Goal: Transaction & Acquisition: Subscribe to service/newsletter

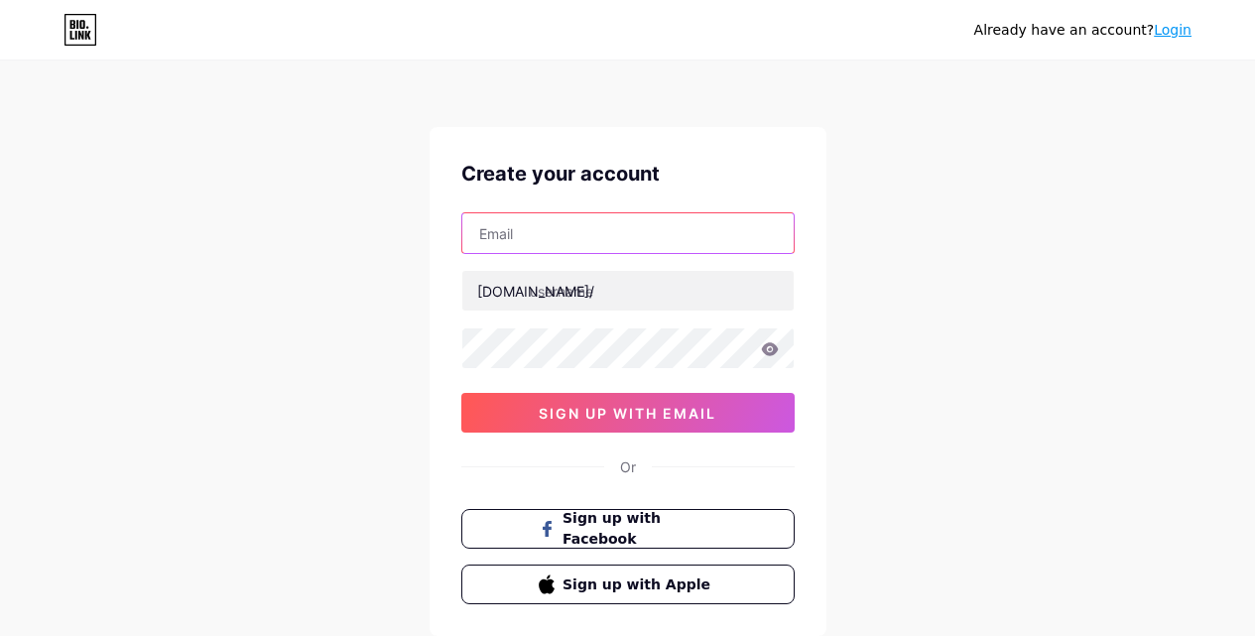
click at [531, 236] on input "text" at bounding box center [627, 233] width 331 height 40
type input "[EMAIL_ADDRESS][DOMAIN_NAME]"
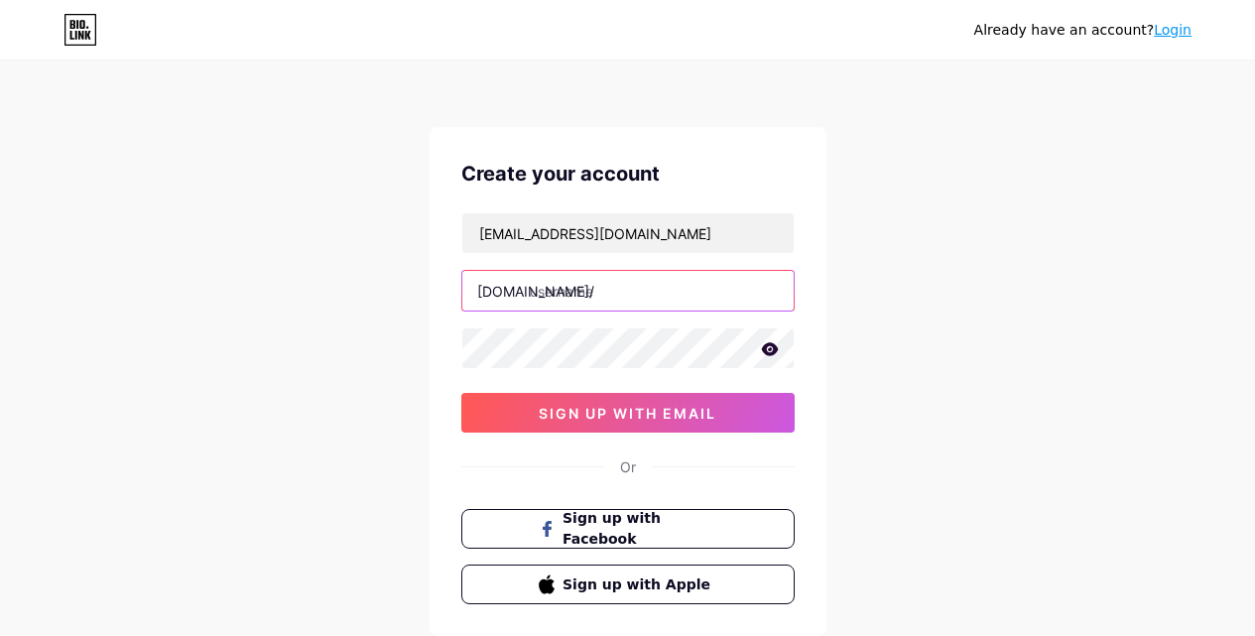
click at [601, 288] on input "text" at bounding box center [627, 291] width 331 height 40
type input "g"
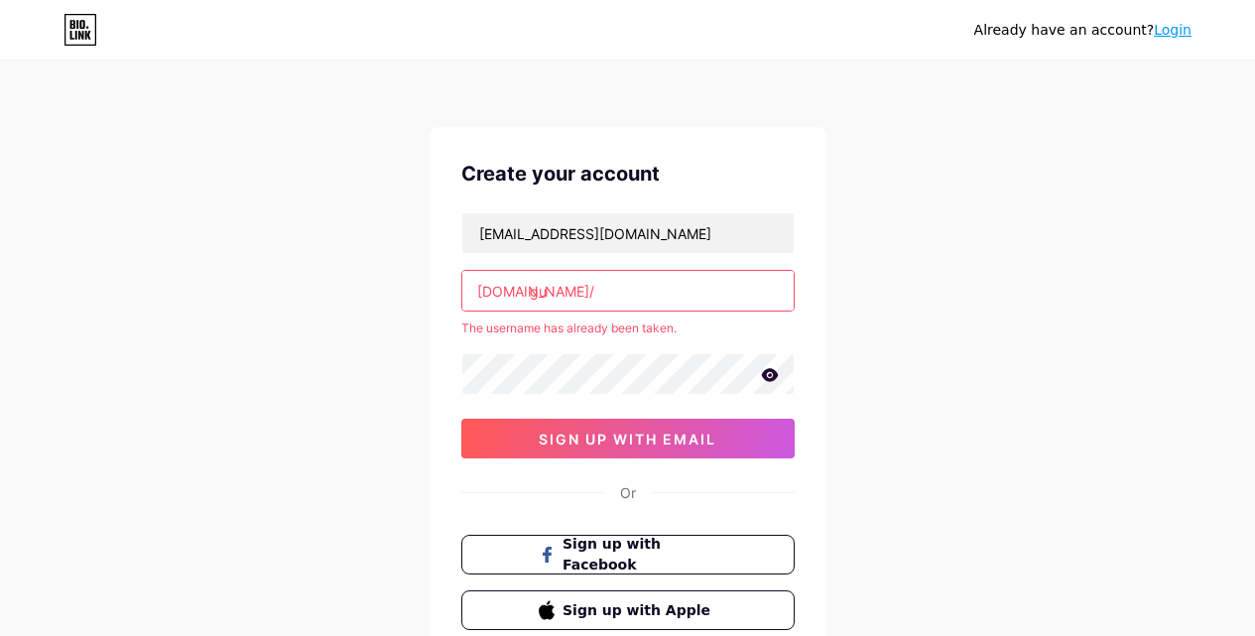
type input "g"
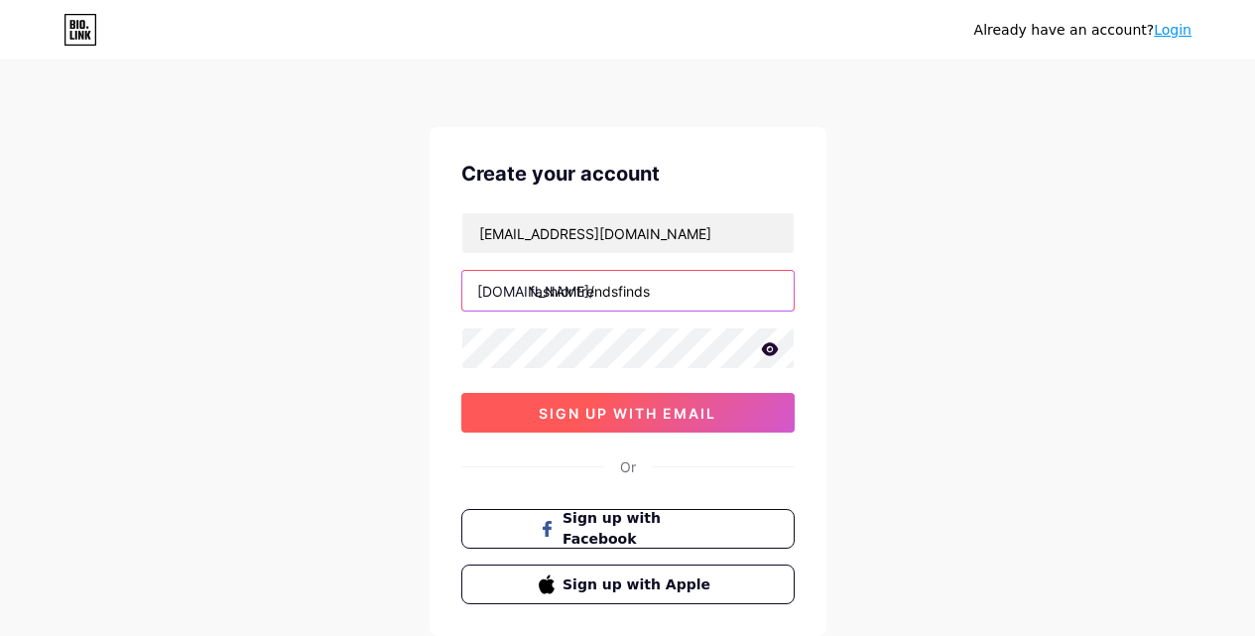
type input "fashiontrendsfinds"
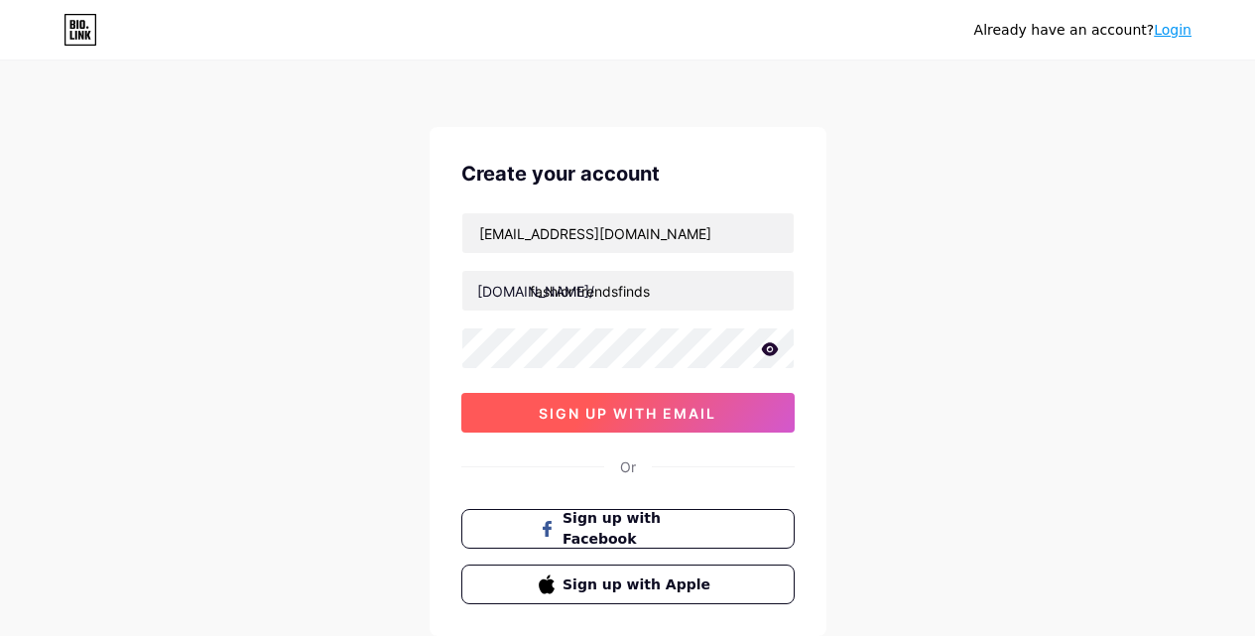
click at [685, 421] on span "sign up with email" at bounding box center [628, 413] width 178 height 17
click at [702, 408] on span "sign up with email" at bounding box center [628, 413] width 178 height 17
click at [674, 412] on span "sign up with email" at bounding box center [628, 413] width 178 height 17
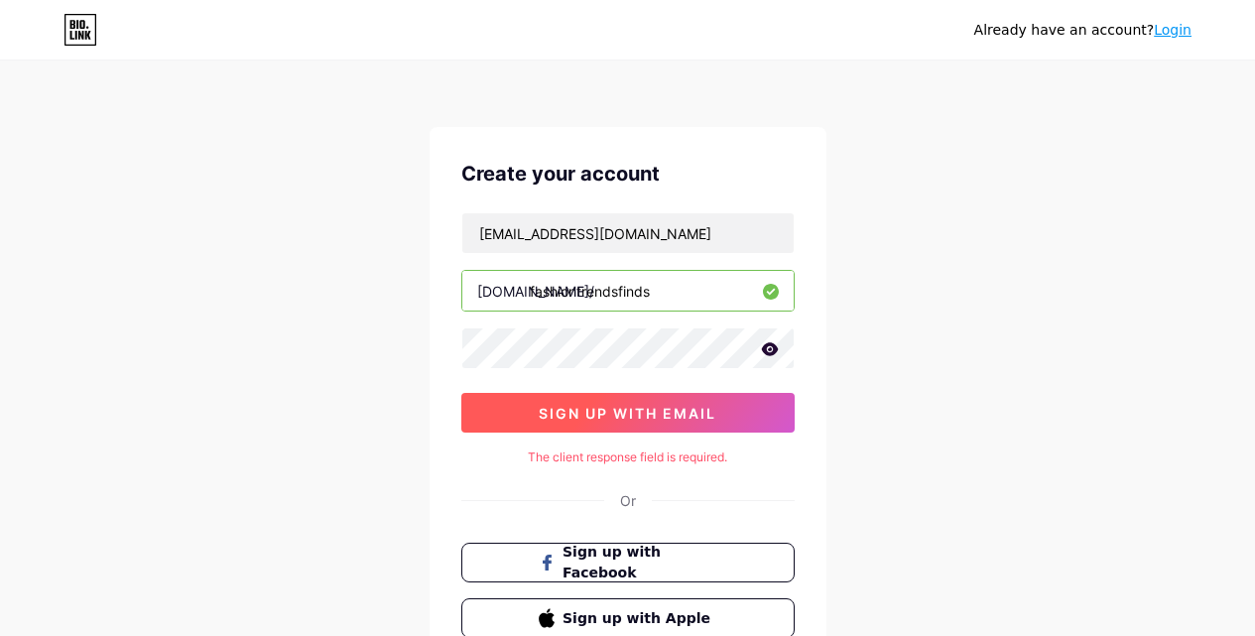
click at [682, 403] on button "sign up with email" at bounding box center [627, 413] width 333 height 40
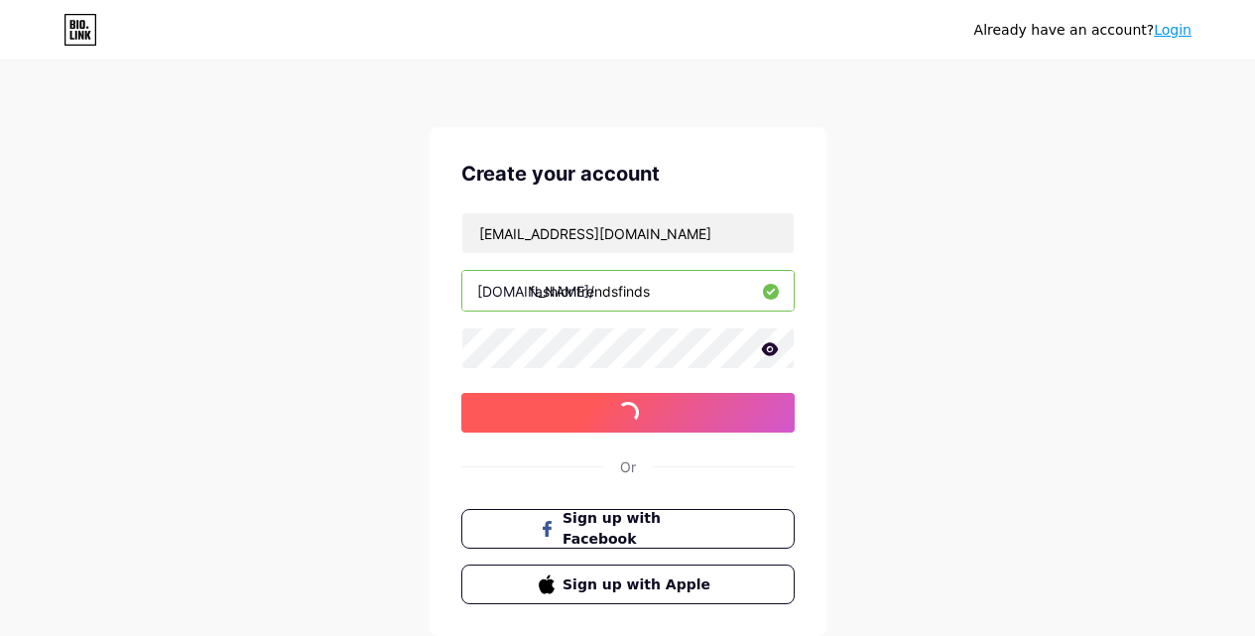
click at [684, 426] on button "sign up with email" at bounding box center [627, 413] width 333 height 40
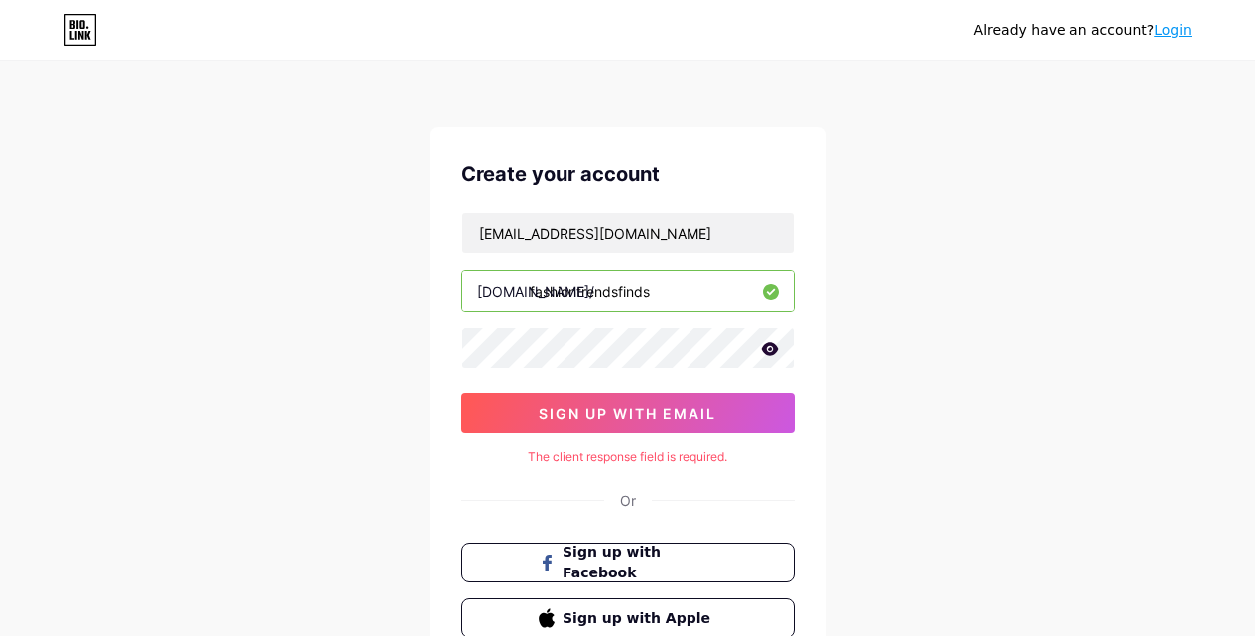
scroll to position [157, 0]
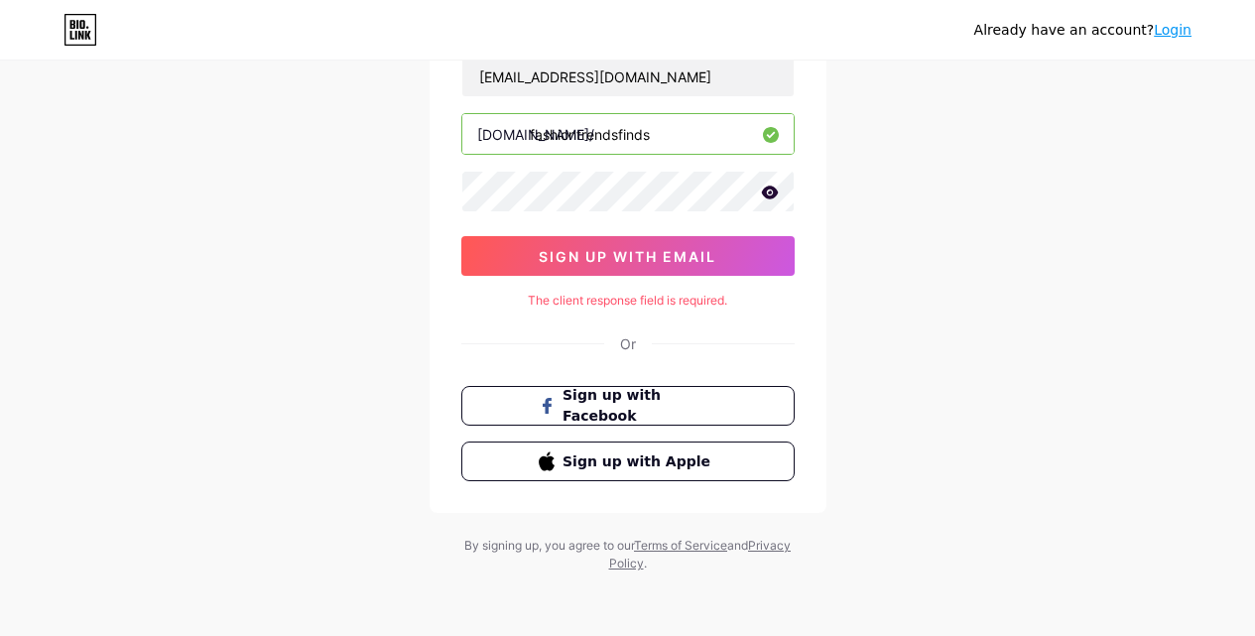
click at [707, 285] on div "Create your account [EMAIL_ADDRESS][DOMAIN_NAME] [DOMAIN_NAME]/ fashiontrendsfi…" at bounding box center [628, 241] width 397 height 543
click at [707, 282] on div "Create your account [EMAIL_ADDRESS][DOMAIN_NAME] [DOMAIN_NAME]/ fashiontrendsfi…" at bounding box center [628, 241] width 397 height 543
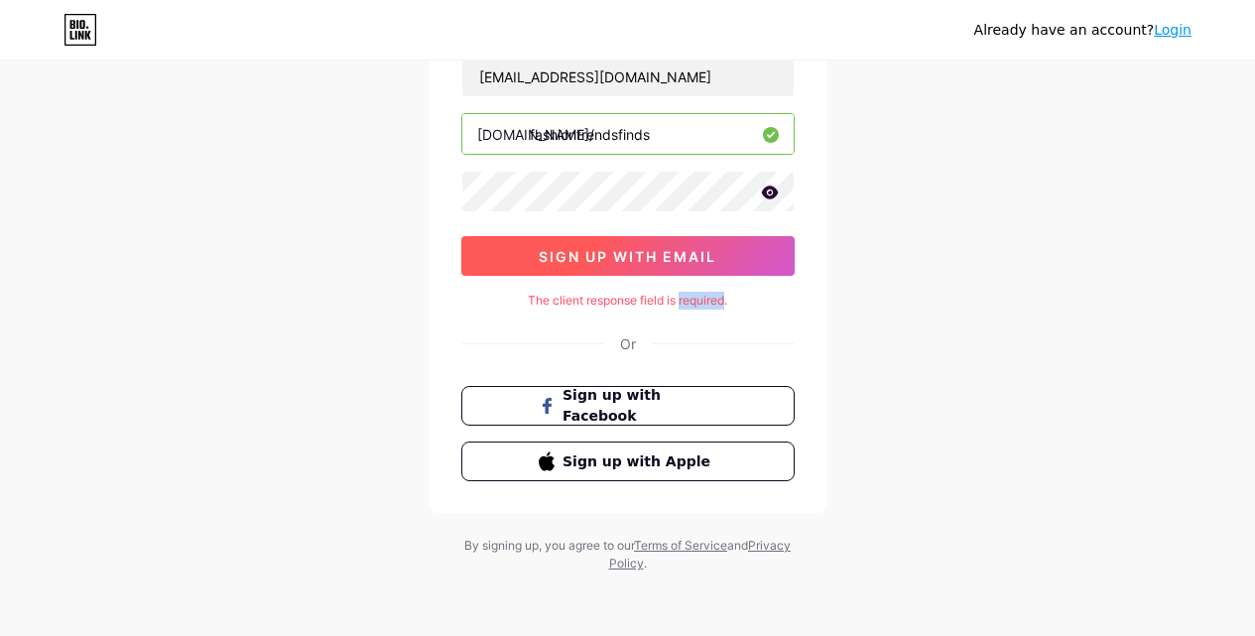
drag, startPoint x: 765, startPoint y: 272, endPoint x: 831, endPoint y: 264, distance: 66.9
click at [774, 273] on button "sign up with email" at bounding box center [627, 256] width 333 height 40
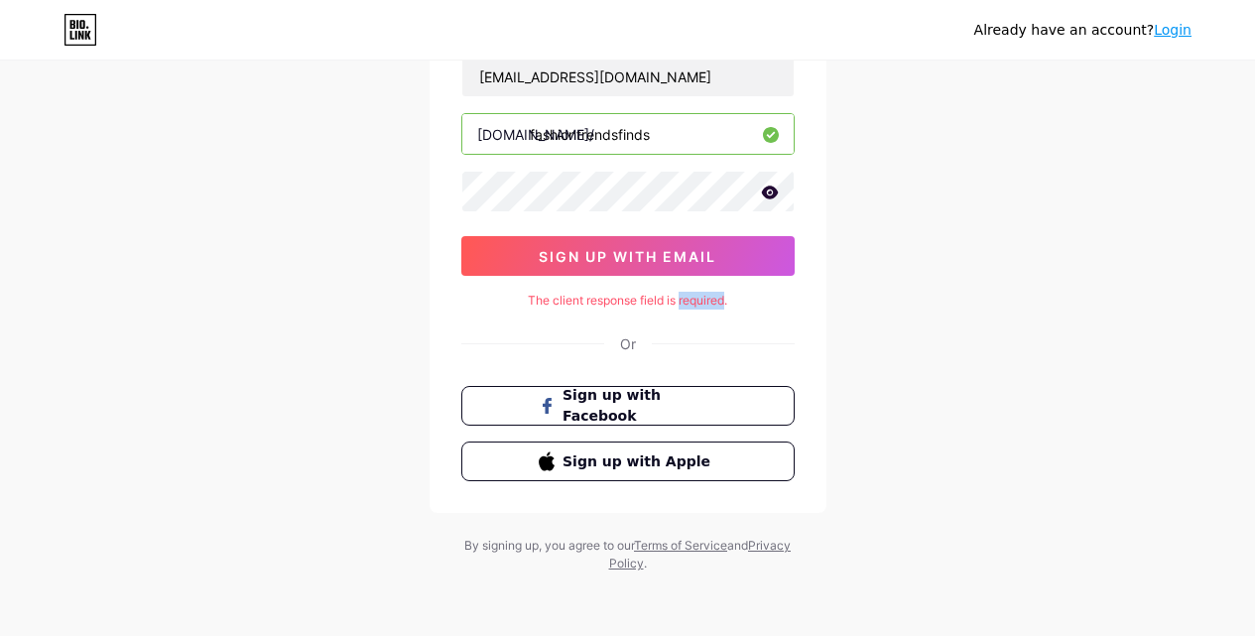
scroll to position [123, 0]
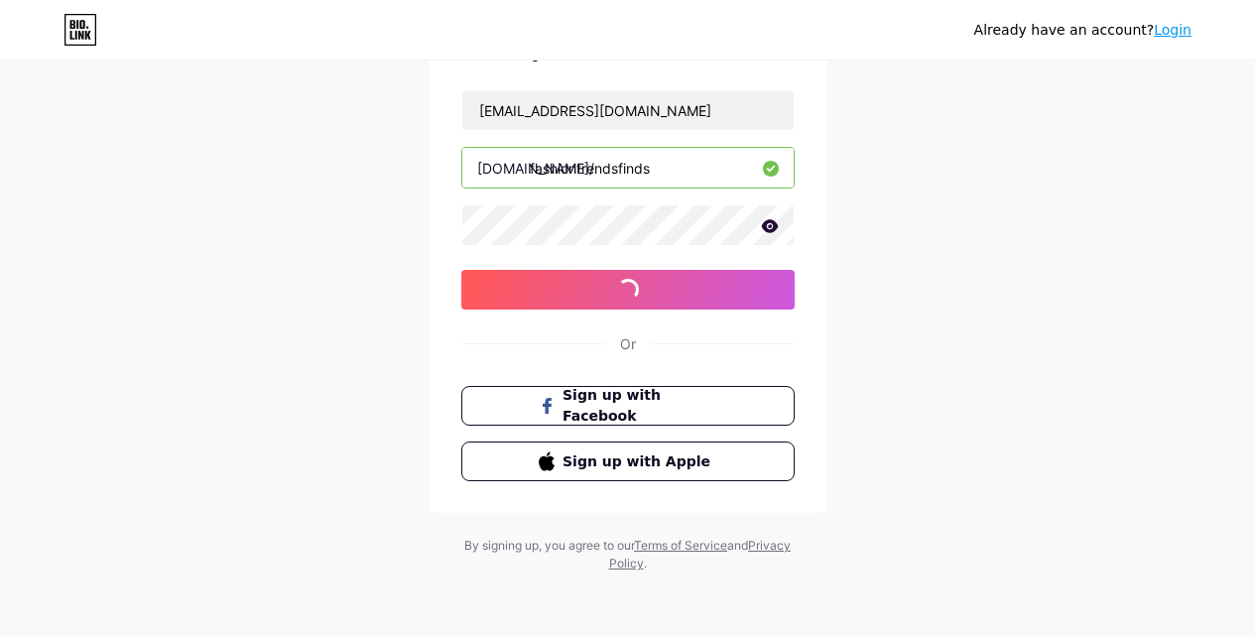
drag, startPoint x: 841, startPoint y: 262, endPoint x: 809, endPoint y: 257, distance: 32.1
click at [822, 259] on div "Already have an account? Login Create your account [EMAIL_ADDRESS][DOMAIN_NAME]…" at bounding box center [627, 256] width 1255 height 759
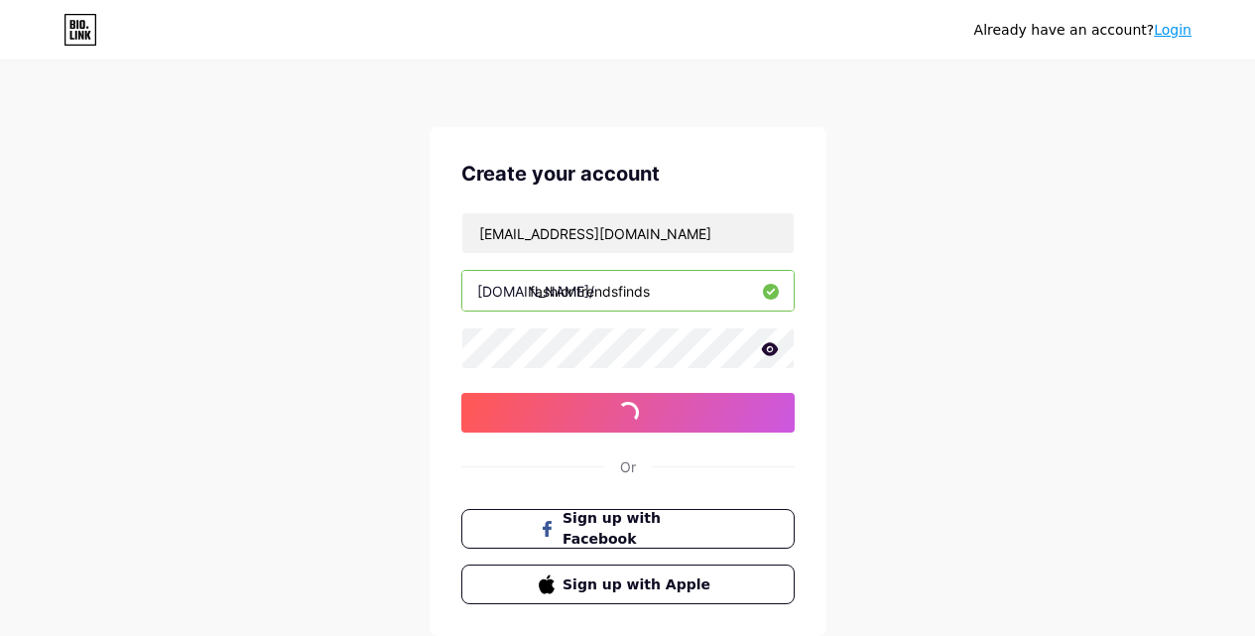
click at [1169, 27] on link "Login" at bounding box center [1173, 30] width 38 height 16
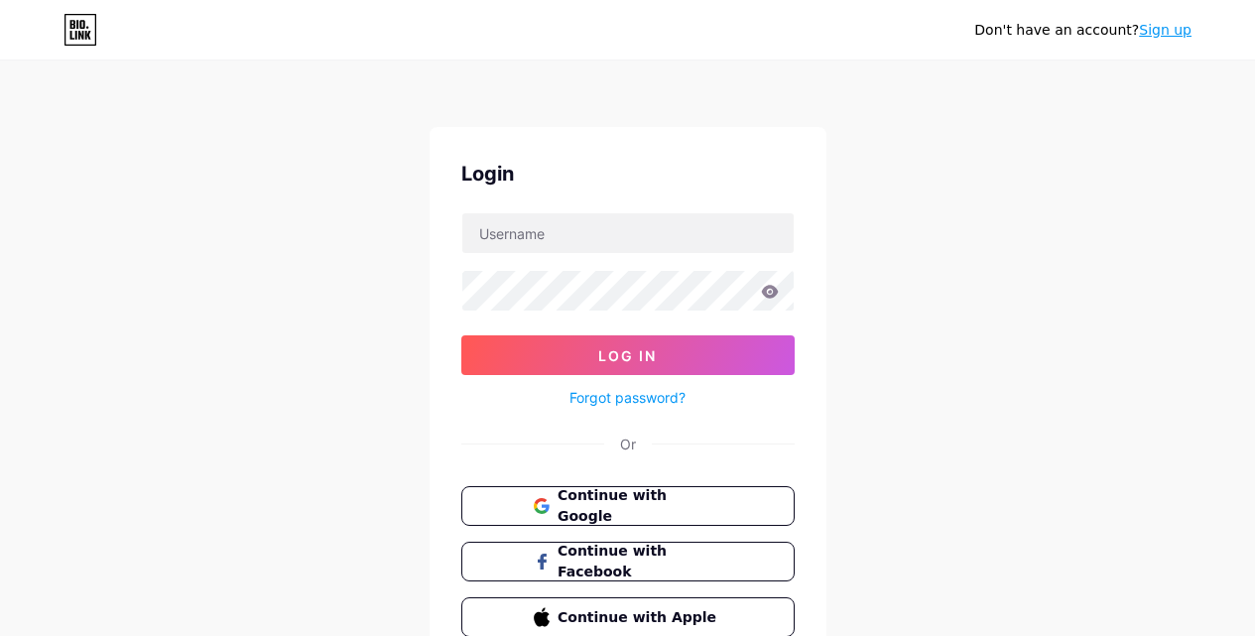
click at [572, 256] on form "Log In Forgot password?" at bounding box center [627, 310] width 333 height 197
click at [604, 233] on input "text" at bounding box center [627, 233] width 331 height 40
click at [626, 511] on span "Continue with Google" at bounding box center [640, 506] width 166 height 43
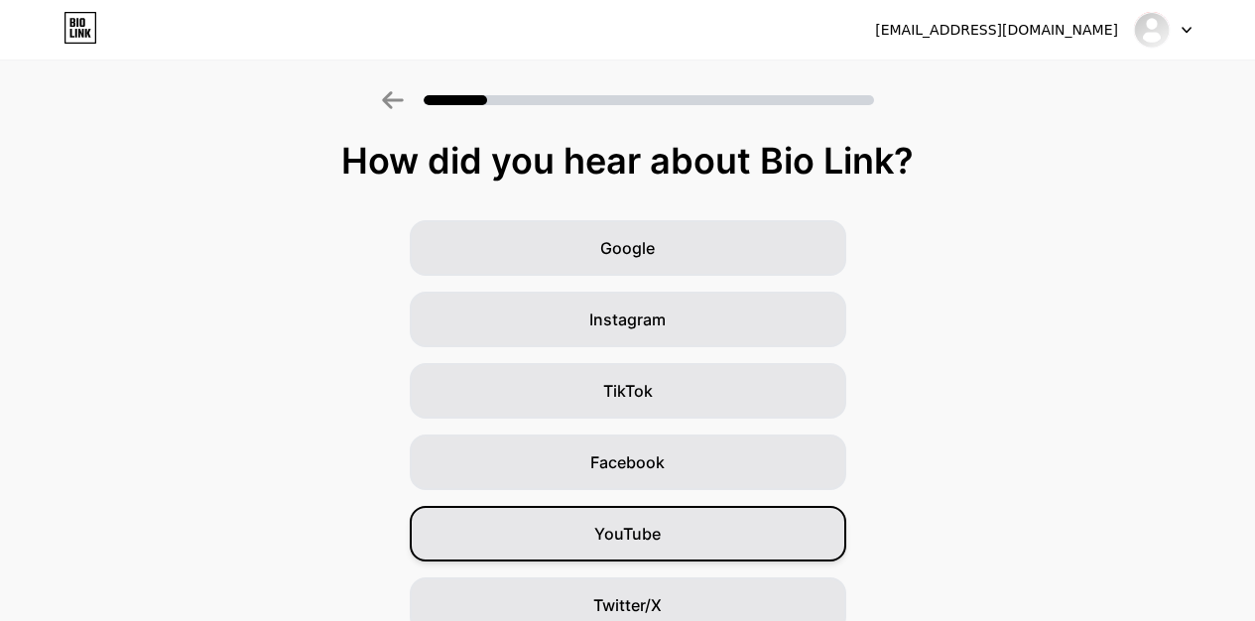
click at [642, 539] on span "YouTube" at bounding box center [627, 534] width 66 height 24
